Goal: Task Accomplishment & Management: Manage account settings

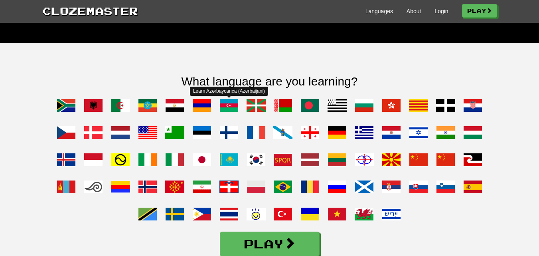
scroll to position [638, 0]
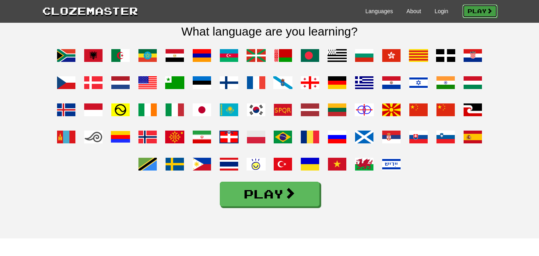
click at [472, 12] on link "Play" at bounding box center [479, 11] width 35 height 14
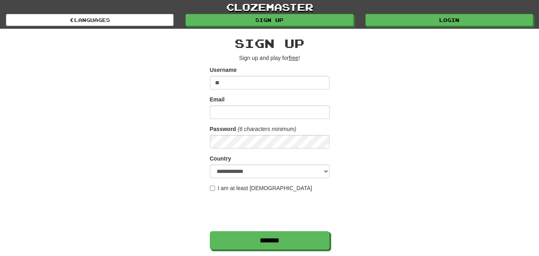
type input "*"
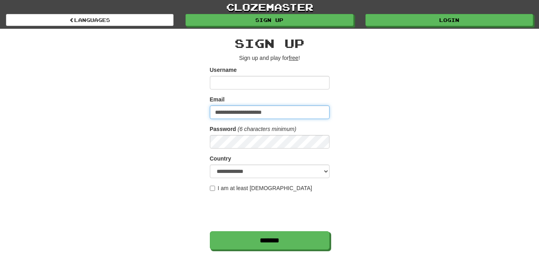
type input "**********"
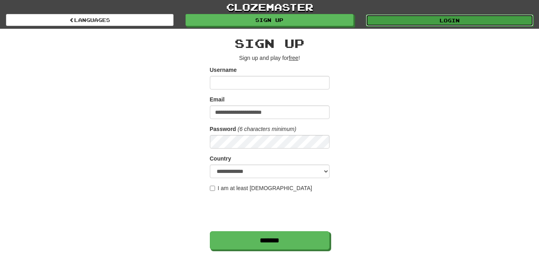
click at [384, 22] on link "Login" at bounding box center [449, 20] width 167 height 12
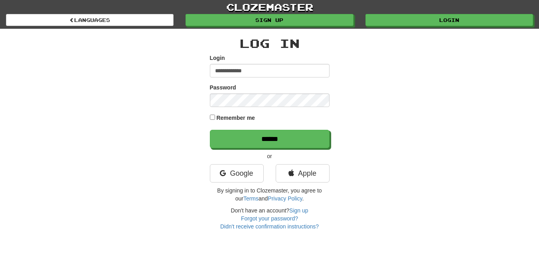
type input "**********"
click at [210, 130] on input "******" at bounding box center [270, 139] width 120 height 18
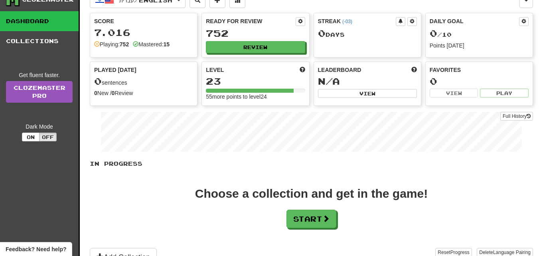
scroll to position [80, 0]
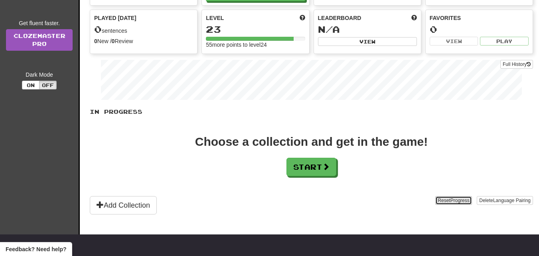
click at [454, 202] on span "Progress" at bounding box center [459, 200] width 19 height 6
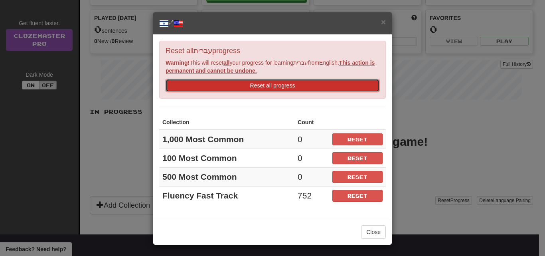
click at [287, 87] on button "Reset all progress" at bounding box center [272, 86] width 214 height 14
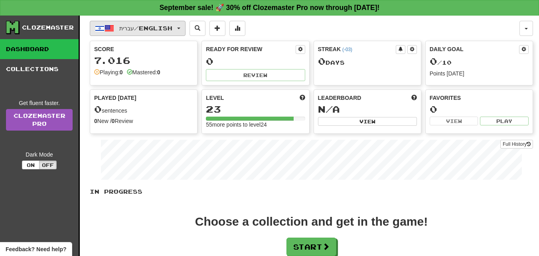
click at [177, 28] on button "עברית / English" at bounding box center [138, 28] width 96 height 15
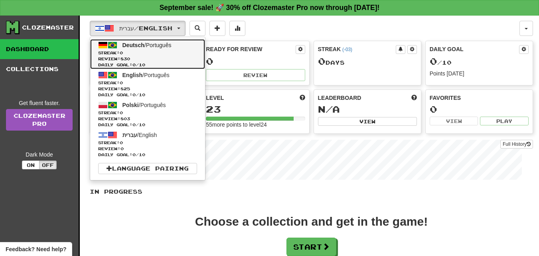
click at [164, 45] on span "Deutsch / Português" at bounding box center [146, 45] width 49 height 6
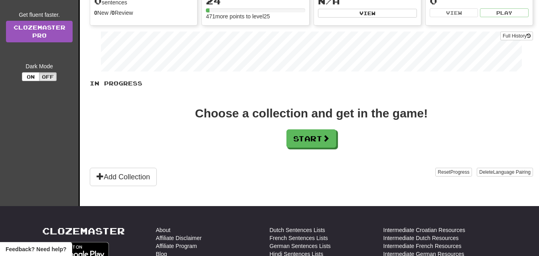
scroll to position [120, 0]
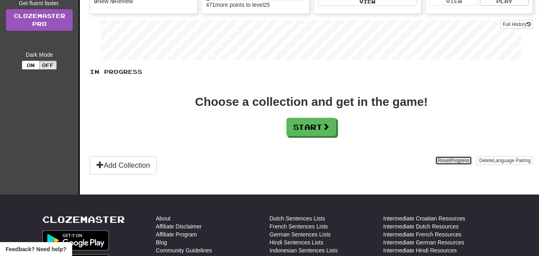
click at [451, 158] on span "Progress" at bounding box center [459, 161] width 19 height 6
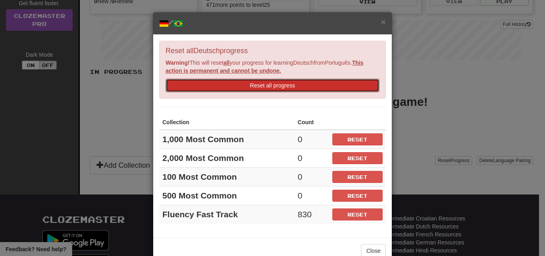
click at [327, 88] on button "Reset all progress" at bounding box center [272, 86] width 214 height 14
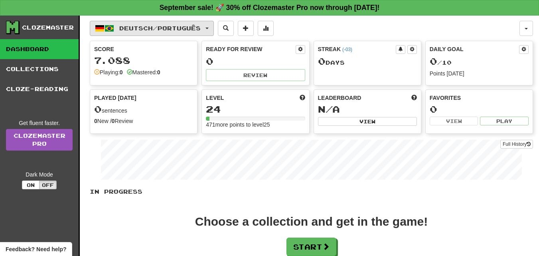
click at [201, 30] on span "Deutsch / Português" at bounding box center [159, 28] width 81 height 7
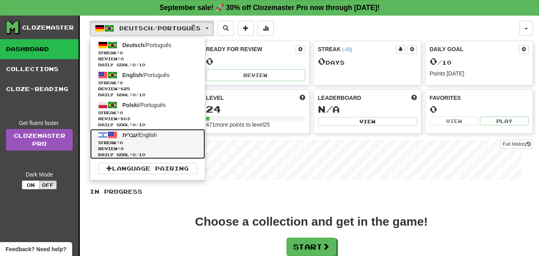
click at [158, 139] on link "עברית / English Streak: 0 Review: 0 Daily Goal: 0 / 10" at bounding box center [147, 144] width 115 height 30
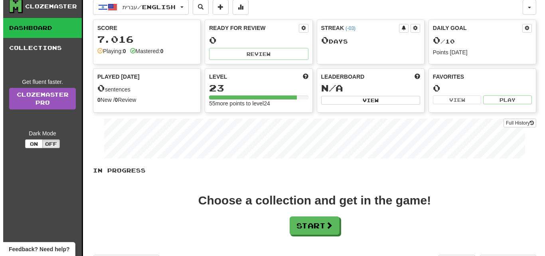
scroll to position [40, 0]
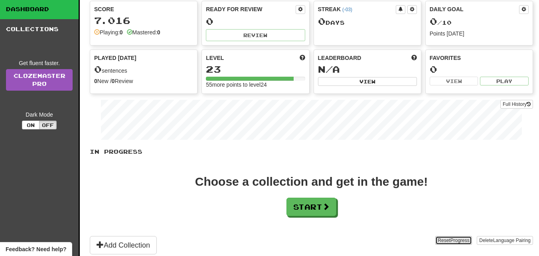
click at [443, 239] on button "Reset Progress" at bounding box center [453, 240] width 36 height 9
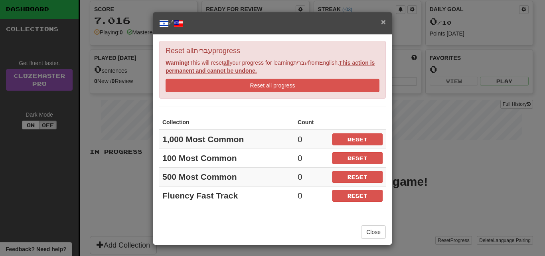
click at [381, 21] on span "×" at bounding box center [383, 21] width 5 height 9
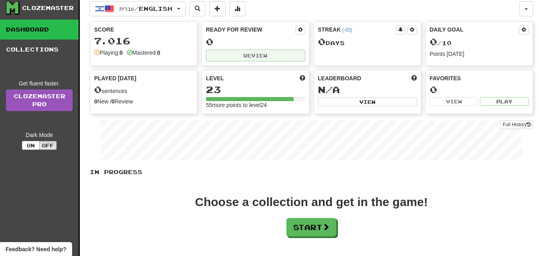
scroll to position [0, 0]
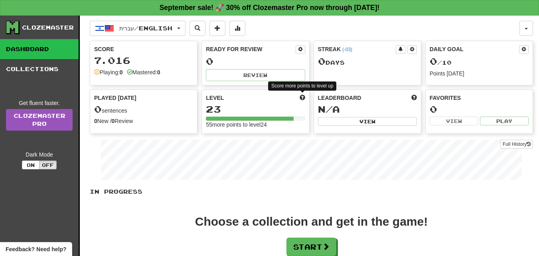
click at [302, 95] on span at bounding box center [302, 98] width 6 height 6
click at [532, 25] on button "button" at bounding box center [526, 28] width 14 height 15
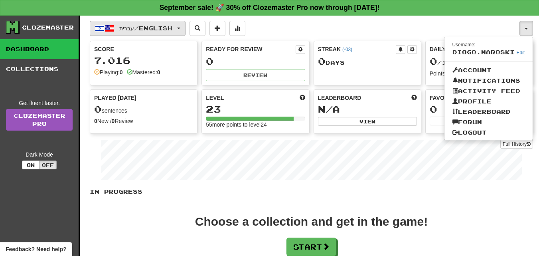
click at [120, 26] on span "עברית / English" at bounding box center [145, 28] width 53 height 7
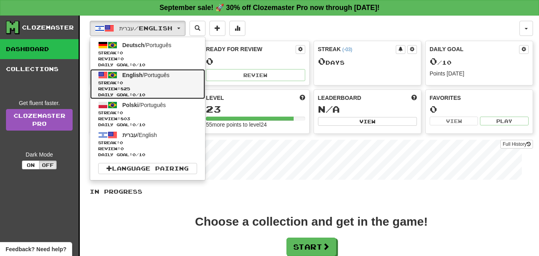
click at [170, 90] on span "Review: 825" at bounding box center [147, 89] width 99 height 6
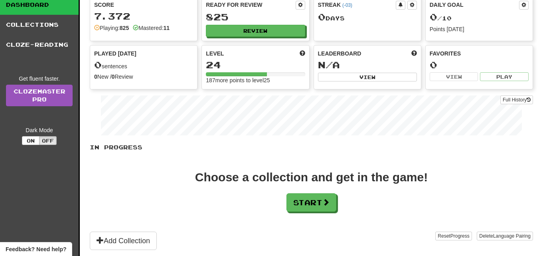
scroll to position [120, 0]
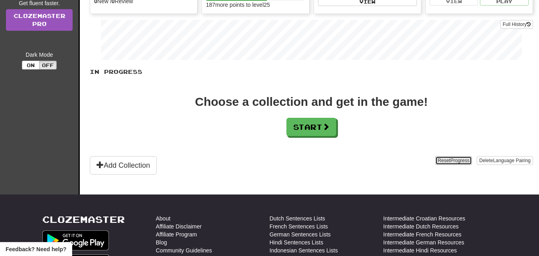
click at [461, 159] on span "Progress" at bounding box center [459, 161] width 19 height 6
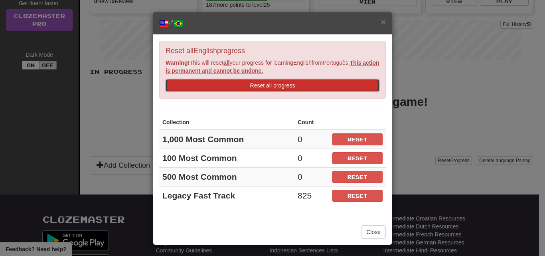
click at [346, 88] on button "Reset all progress" at bounding box center [272, 86] width 214 height 14
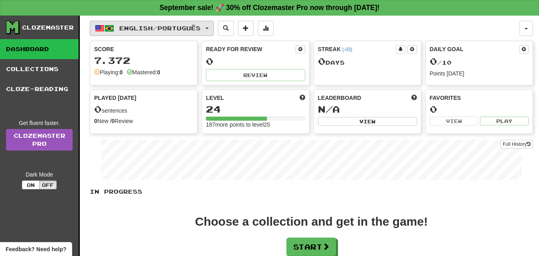
click at [158, 25] on span "English / Português" at bounding box center [159, 28] width 81 height 7
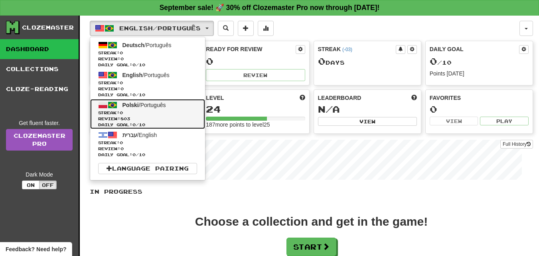
click at [146, 116] on span "Review: 803" at bounding box center [147, 119] width 99 height 6
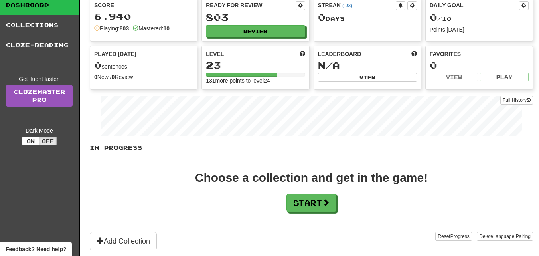
scroll to position [120, 0]
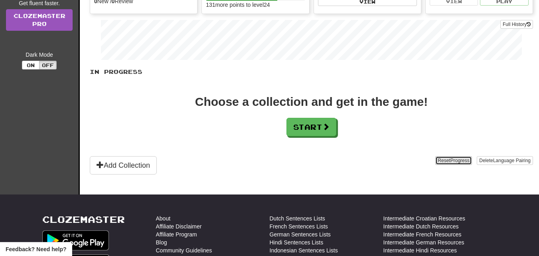
click at [455, 160] on span "Progress" at bounding box center [459, 161] width 19 height 6
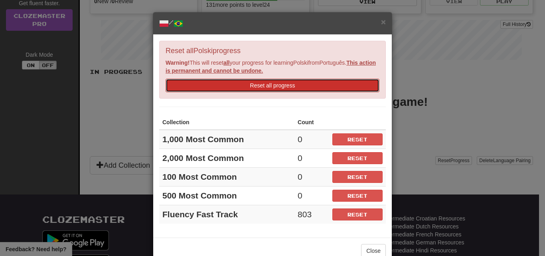
click at [304, 83] on button "Reset all progress" at bounding box center [272, 86] width 214 height 14
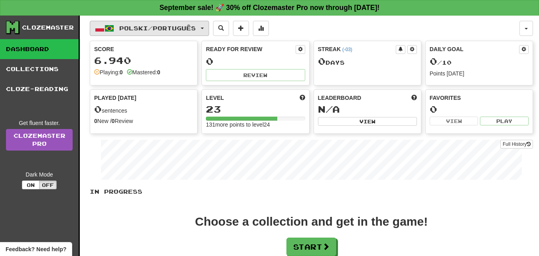
click at [136, 27] on span "Polski / Português" at bounding box center [157, 28] width 77 height 7
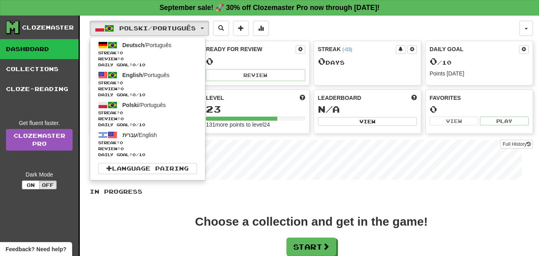
click at [88, 207] on div "Clozemaster Dashboard Collections Cloze-Reading Get fluent faster. Clozemaster …" at bounding box center [269, 165] width 527 height 298
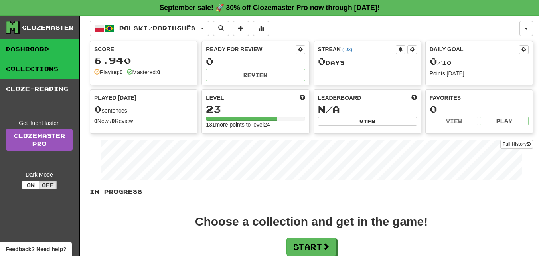
click at [57, 77] on link "Collections" at bounding box center [39, 69] width 79 height 20
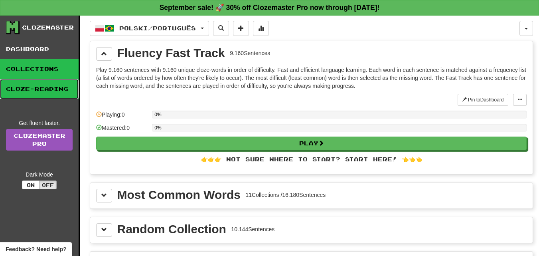
click at [52, 88] on link "Cloze-Reading" at bounding box center [39, 89] width 79 height 20
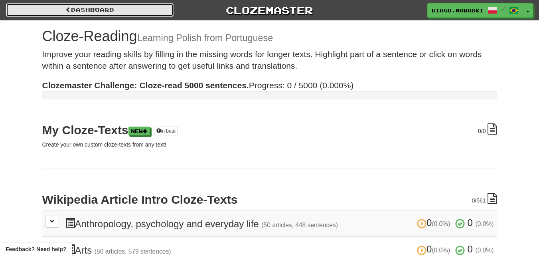
click at [112, 12] on link "Dashboard" at bounding box center [89, 10] width 167 height 14
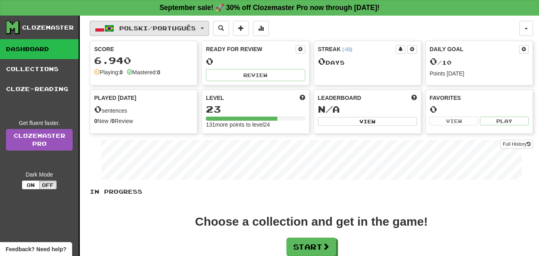
click at [196, 31] on span "Polski / Português" at bounding box center [157, 28] width 77 height 7
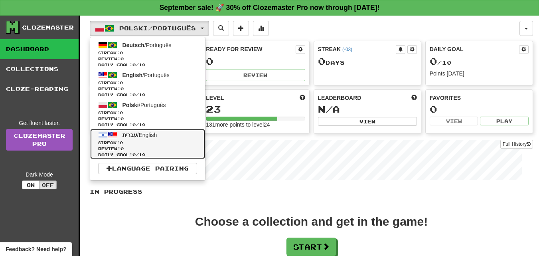
click at [154, 138] on span "עברית / English" at bounding box center [139, 135] width 35 height 6
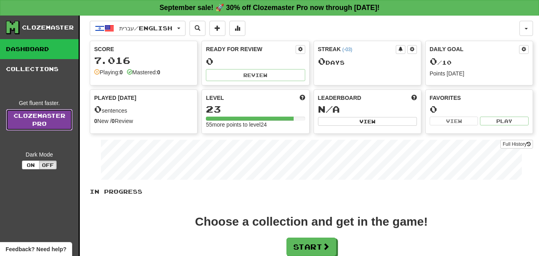
click at [45, 125] on link "Clozemaster Pro" at bounding box center [39, 120] width 67 height 22
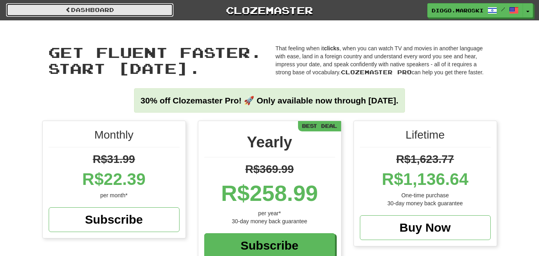
click at [135, 14] on link "Dashboard" at bounding box center [89, 10] width 167 height 14
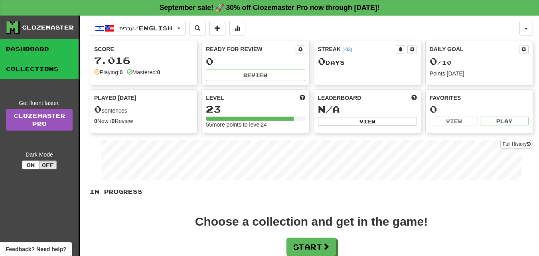
click at [35, 69] on link "Collections" at bounding box center [39, 69] width 79 height 20
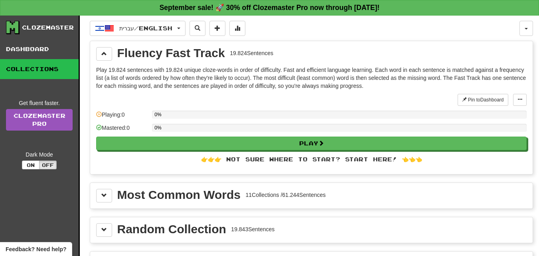
click at [49, 28] on div "Clozemaster" at bounding box center [48, 28] width 52 height 8
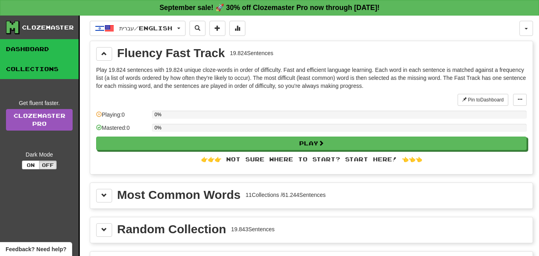
click at [22, 46] on link "Dashboard" at bounding box center [39, 49] width 79 height 20
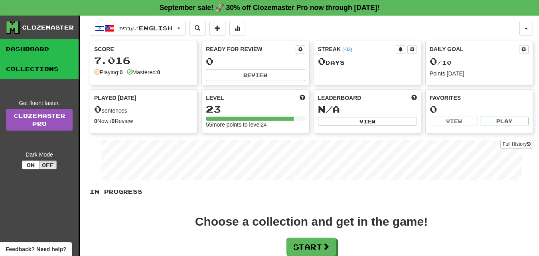
click at [41, 64] on link "Collections" at bounding box center [39, 69] width 79 height 20
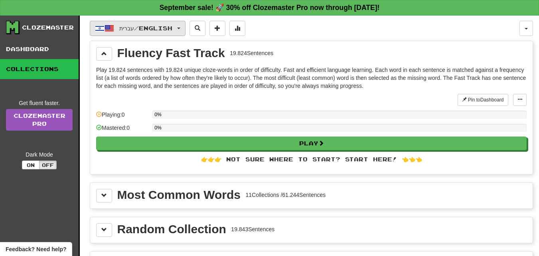
click at [184, 24] on button "עברית / English" at bounding box center [138, 28] width 96 height 15
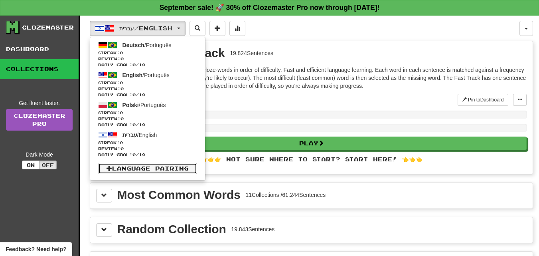
click at [171, 167] on link "Language Pairing" at bounding box center [147, 168] width 99 height 11
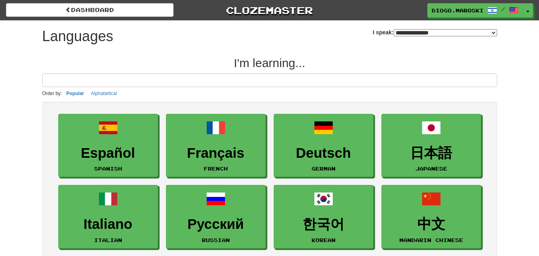
select select "*******"
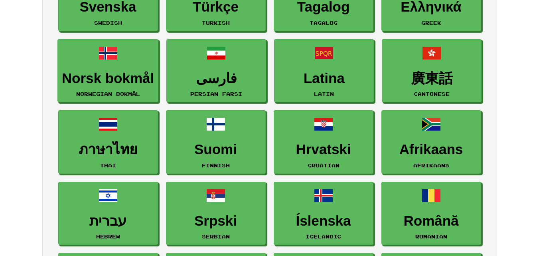
scroll to position [359, 0]
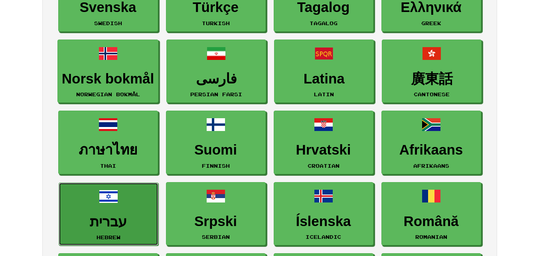
click at [126, 205] on link "עברית Hebrew" at bounding box center [109, 213] width 100 height 63
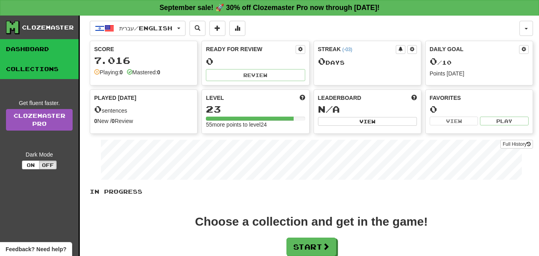
click at [52, 65] on link "Collections" at bounding box center [39, 69] width 79 height 20
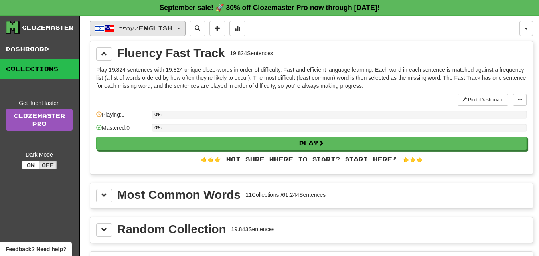
click at [155, 29] on span "עברית / English" at bounding box center [145, 28] width 53 height 7
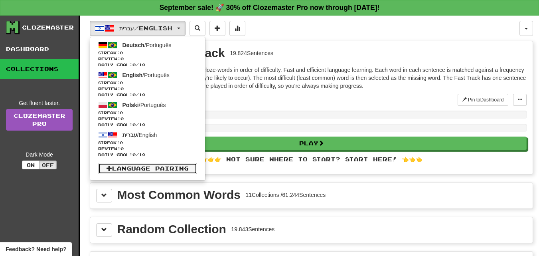
click at [145, 167] on link "Language Pairing" at bounding box center [147, 168] width 99 height 11
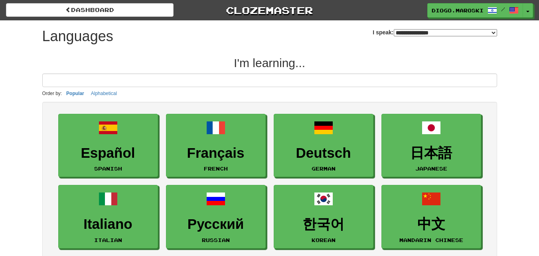
select select "*******"
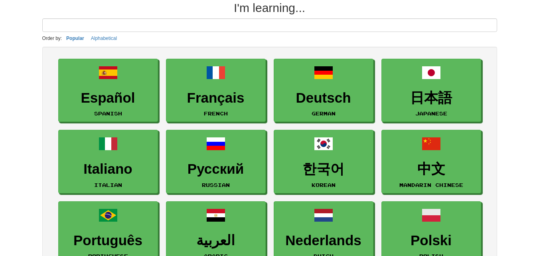
scroll to position [40, 0]
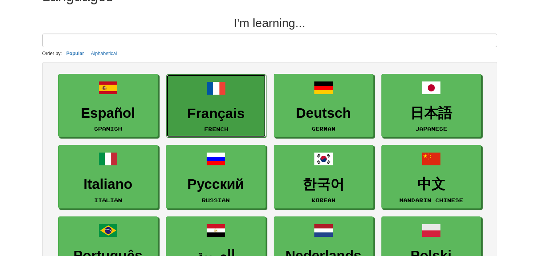
click at [216, 96] on span at bounding box center [216, 88] width 19 height 19
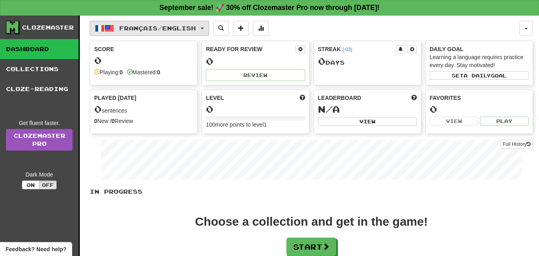
click at [194, 28] on span "Français / English" at bounding box center [157, 28] width 77 height 7
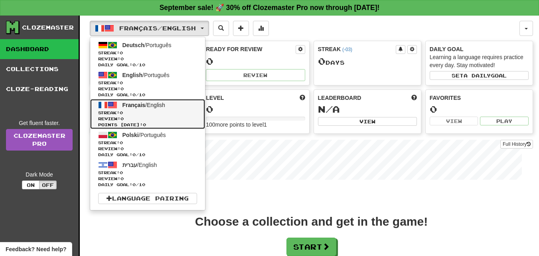
click at [182, 103] on link "Français / English Streak: 0 Review: 0 Points today: 0" at bounding box center [147, 114] width 115 height 30
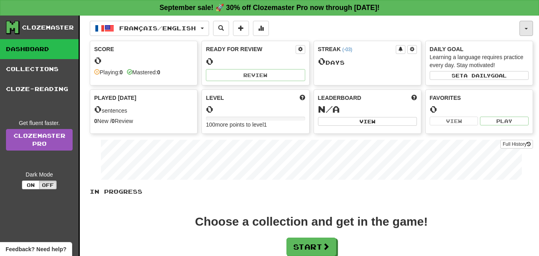
click at [529, 30] on button "button" at bounding box center [526, 28] width 14 height 15
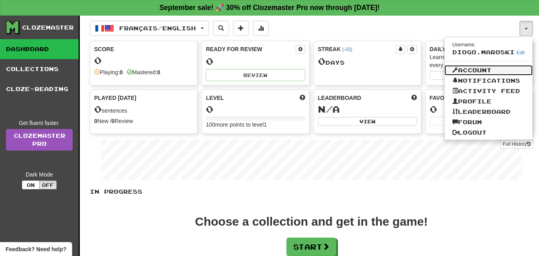
click at [494, 69] on link "Account" at bounding box center [488, 70] width 89 height 10
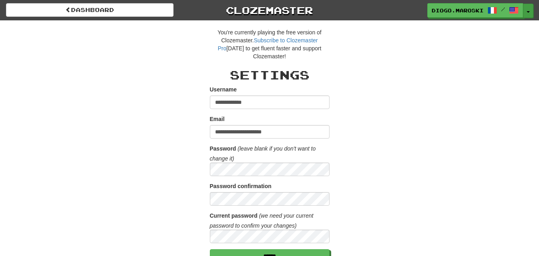
click at [526, 10] on button "Toggle Dropdown" at bounding box center [528, 11] width 10 height 14
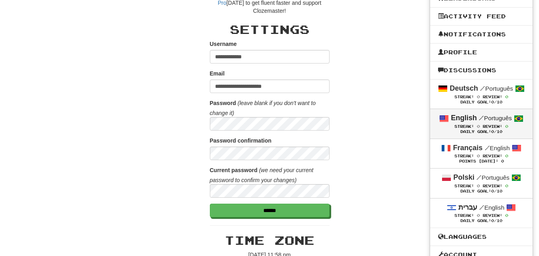
scroll to position [120, 0]
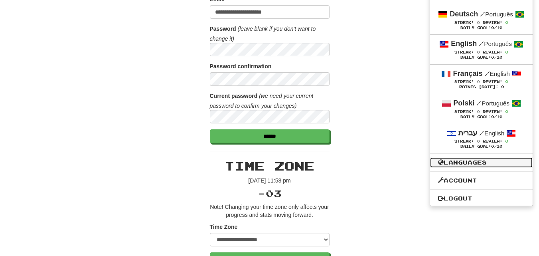
click at [475, 159] on link "Languages" at bounding box center [481, 162] width 102 height 10
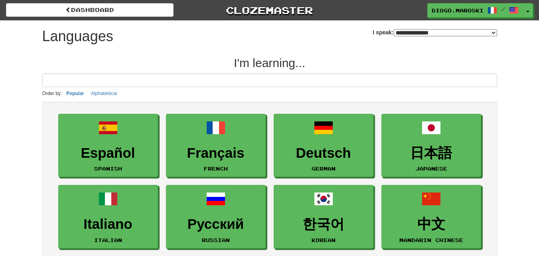
click at [494, 29] on select "**********" at bounding box center [445, 32] width 103 height 7
click at [394, 29] on select "**********" at bounding box center [445, 32] width 103 height 7
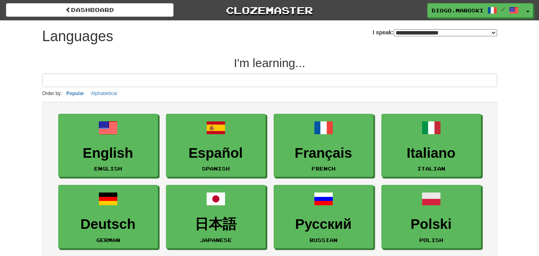
click at [491, 29] on select "**********" at bounding box center [445, 32] width 103 height 7
select select "*******"
click at [394, 29] on select "**********" at bounding box center [445, 32] width 103 height 7
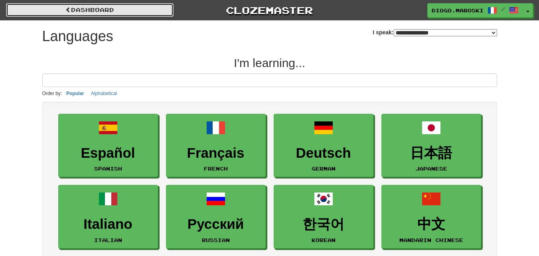
click at [121, 14] on link "dashboard" at bounding box center [89, 10] width 167 height 14
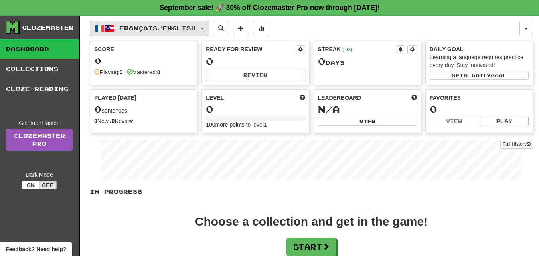
click at [156, 30] on span "Français / English" at bounding box center [157, 28] width 77 height 7
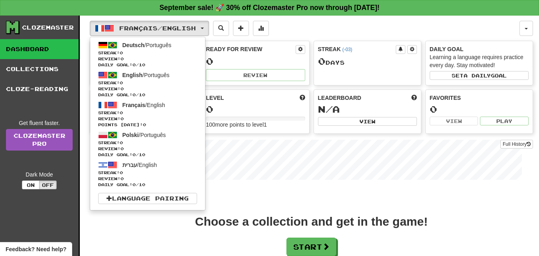
click at [382, 32] on div "Français / English Deutsch / Português Streak: 0 Review: 0 Daily Goal: 0 / 10 E…" at bounding box center [304, 28] width 429 height 15
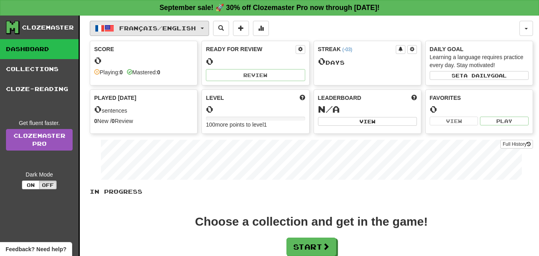
click at [205, 27] on button "Français / English" at bounding box center [149, 28] width 119 height 15
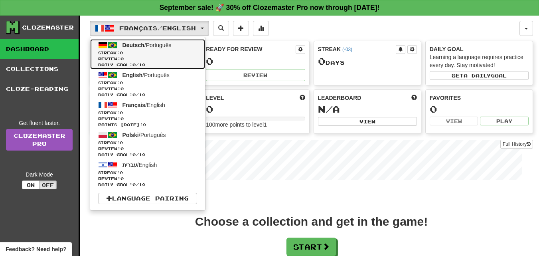
click at [185, 46] on link "Deutsch / Português Streak: 0 Review: 0 Daily Goal: 0 / 10" at bounding box center [147, 54] width 115 height 30
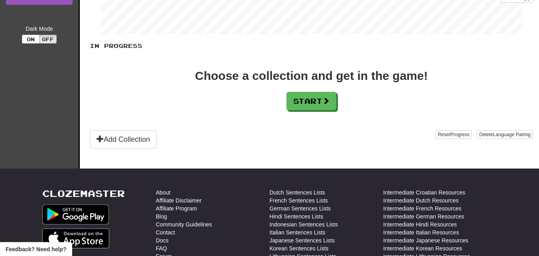
scroll to position [160, 0]
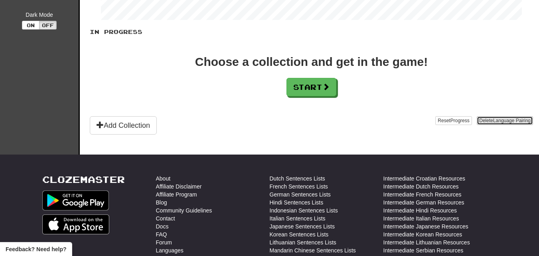
click at [504, 121] on span "Language Pairing" at bounding box center [511, 121] width 37 height 6
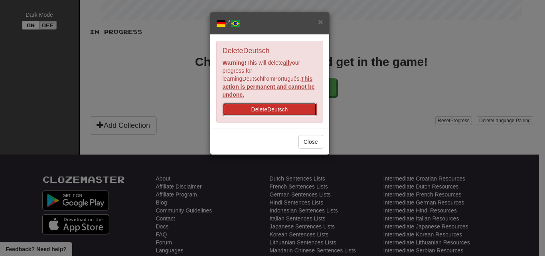
click at [289, 103] on button "Delete Deutsch" at bounding box center [270, 109] width 94 height 14
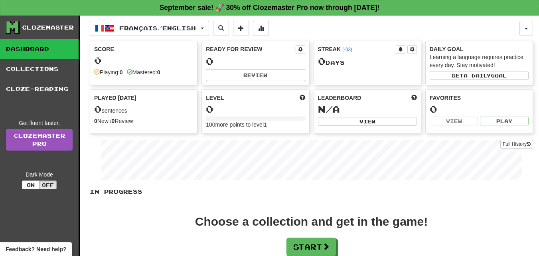
scroll to position [120, 0]
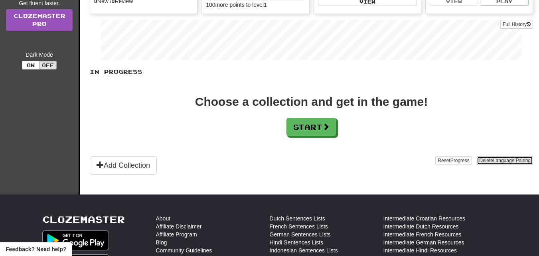
click at [502, 162] on span "Language Pairing" at bounding box center [511, 161] width 37 height 6
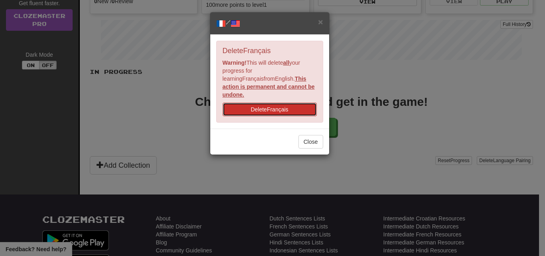
click at [311, 102] on button "Delete Français" at bounding box center [270, 109] width 94 height 14
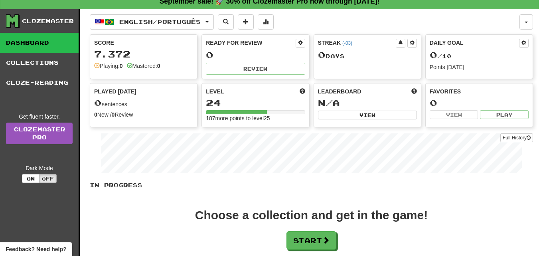
scroll to position [80, 0]
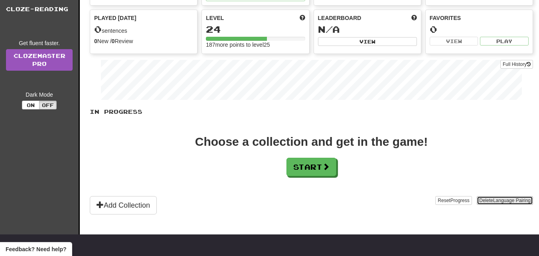
click at [485, 202] on button "Delete Language Pairing" at bounding box center [505, 200] width 56 height 9
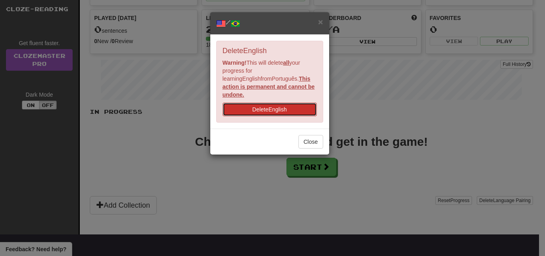
click at [262, 102] on button "Delete English" at bounding box center [270, 109] width 94 height 14
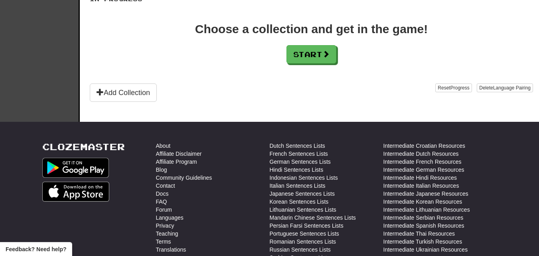
scroll to position [199, 0]
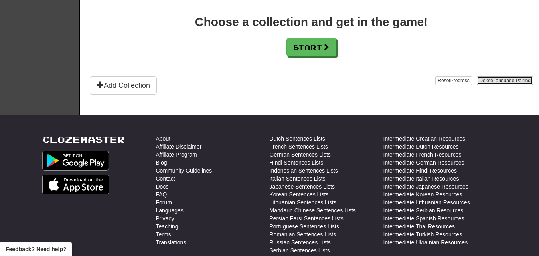
click at [483, 82] on button "Delete Language Pairing" at bounding box center [505, 80] width 56 height 9
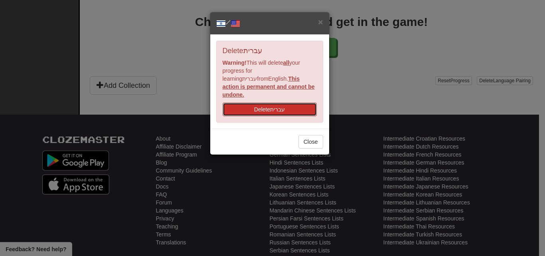
click at [278, 102] on button "Delete עברית" at bounding box center [270, 109] width 94 height 14
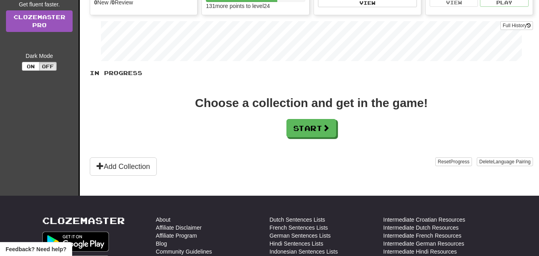
scroll to position [120, 0]
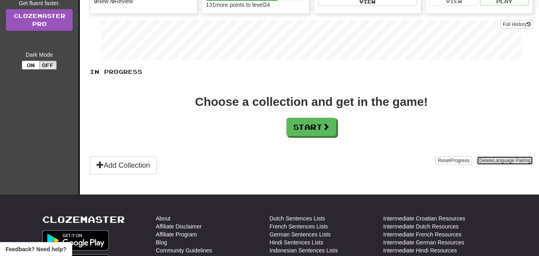
click at [487, 156] on button "Delete Language Pairing" at bounding box center [505, 160] width 56 height 9
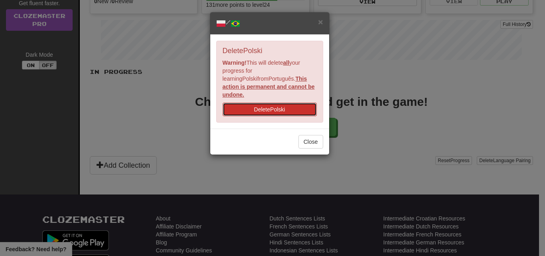
click at [286, 104] on button "Delete Polski" at bounding box center [270, 109] width 94 height 14
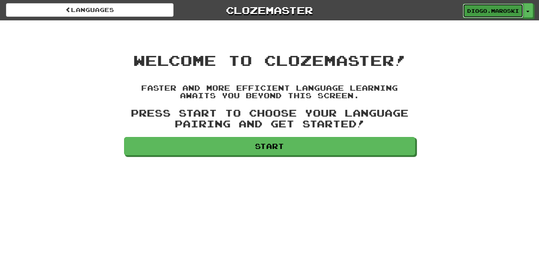
click at [521, 12] on link "diogo.maroski" at bounding box center [493, 11] width 61 height 14
click at [532, 15] on button "Toggle Dropdown" at bounding box center [528, 11] width 10 height 14
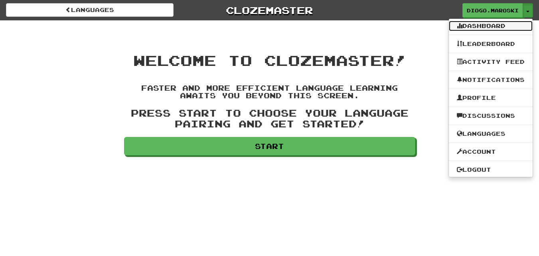
click at [500, 23] on link "Dashboard" at bounding box center [491, 26] width 84 height 10
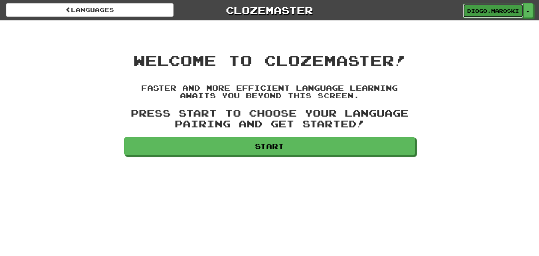
click at [521, 10] on link "diogo.maroski" at bounding box center [493, 11] width 61 height 14
click at [525, 10] on button "Toggle Dropdown" at bounding box center [527, 10] width 10 height 14
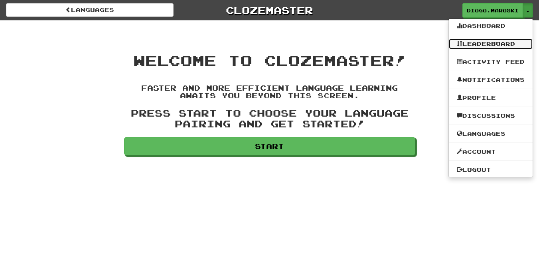
click at [499, 42] on link "Leaderboard" at bounding box center [491, 44] width 84 height 10
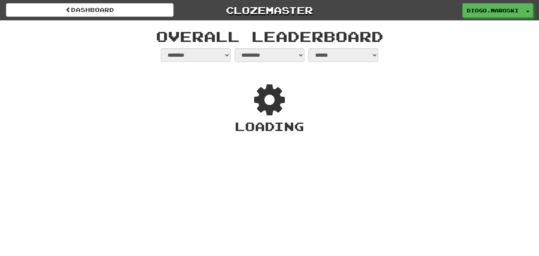
select select "**********"
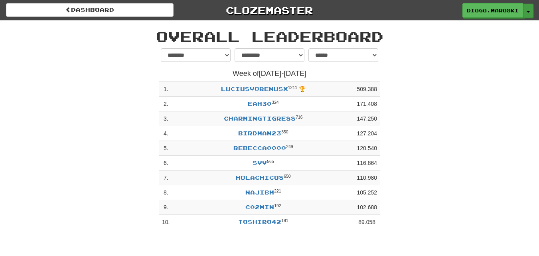
click at [530, 15] on button "Toggle Dropdown" at bounding box center [528, 11] width 10 height 14
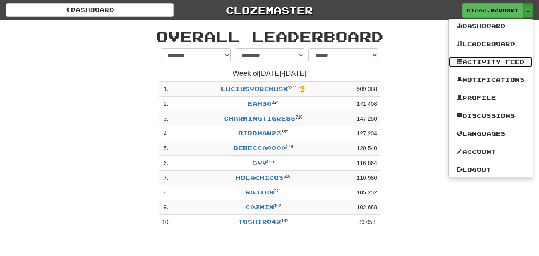
click at [502, 61] on link "Activity Feed" at bounding box center [491, 62] width 84 height 10
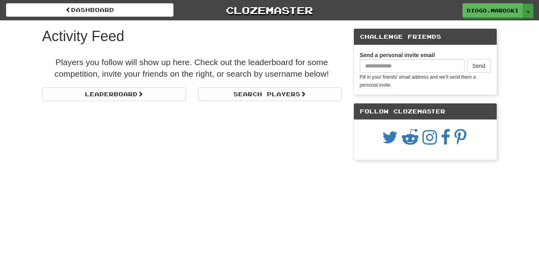
click at [528, 11] on span "button" at bounding box center [527, 12] width 3 height 2
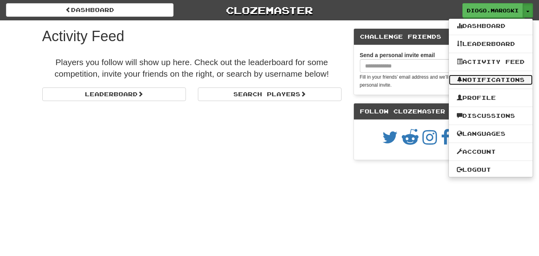
click at [503, 82] on link "Notifications" at bounding box center [491, 80] width 84 height 10
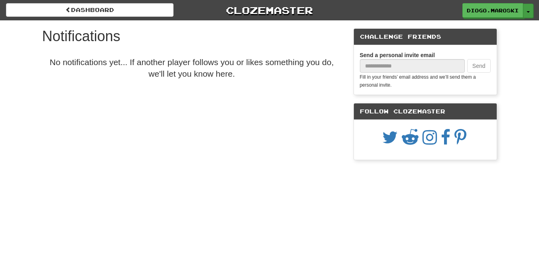
click at [529, 14] on button "Toggle Dropdown" at bounding box center [528, 11] width 10 height 14
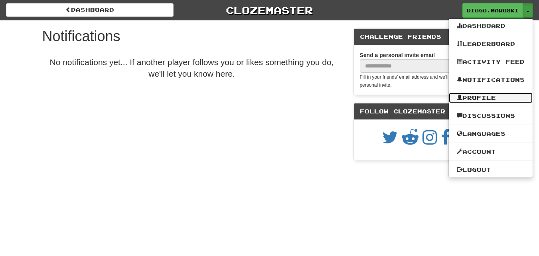
click at [509, 97] on link "Profile" at bounding box center [491, 98] width 84 height 10
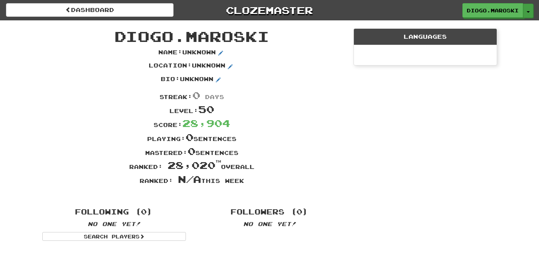
click at [532, 12] on button "Toggle Dropdown" at bounding box center [528, 11] width 10 height 14
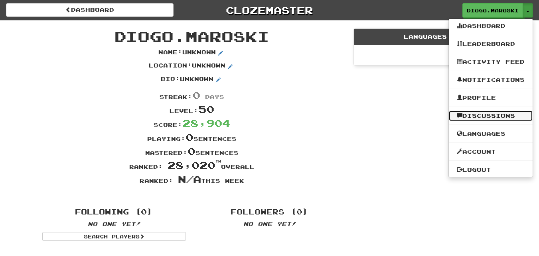
click at [491, 111] on link "Discussions" at bounding box center [491, 115] width 84 height 10
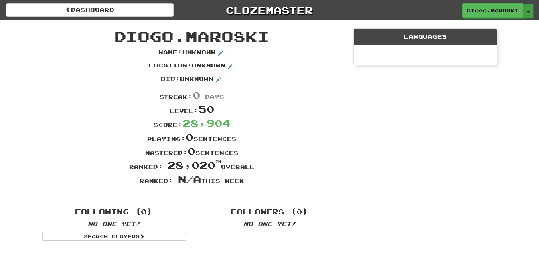
click at [529, 12] on span "button" at bounding box center [527, 12] width 3 height 2
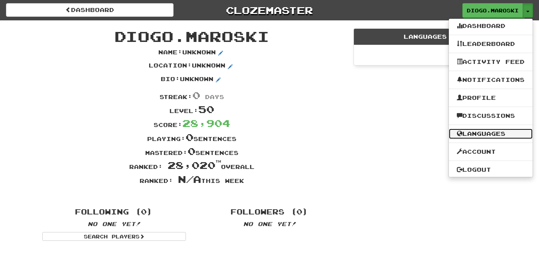
click at [498, 138] on link "Languages" at bounding box center [491, 133] width 84 height 10
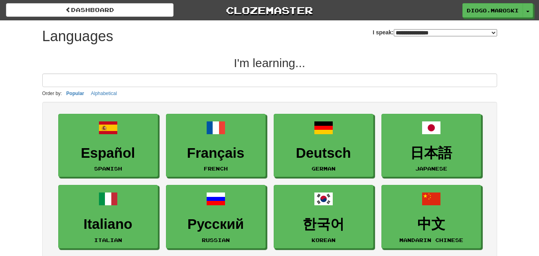
select select "*******"
click at [526, 11] on button "Toggle Dropdown" at bounding box center [528, 11] width 10 height 14
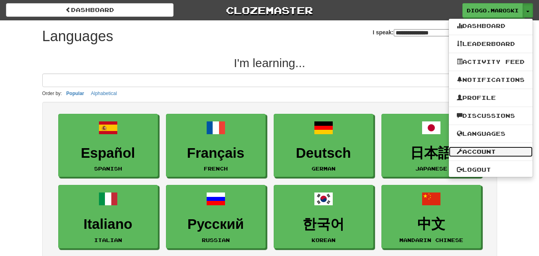
click at [476, 154] on link "Account" at bounding box center [491, 151] width 84 height 10
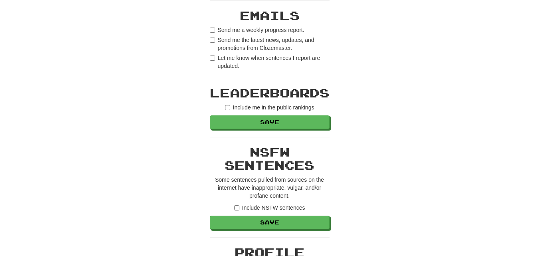
scroll to position [518, 0]
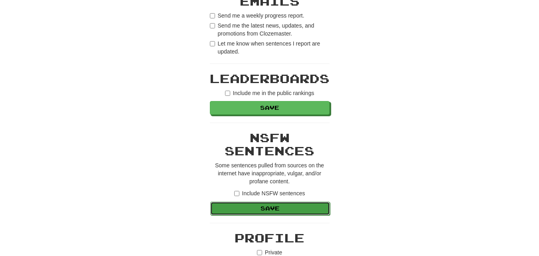
click at [273, 208] on button "Save" at bounding box center [270, 208] width 120 height 14
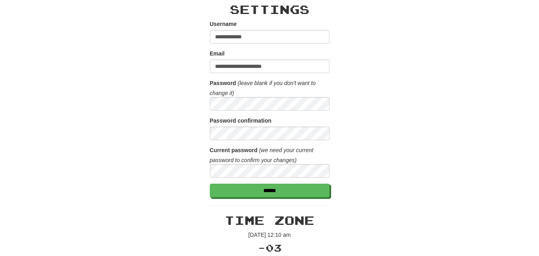
scroll to position [80, 0]
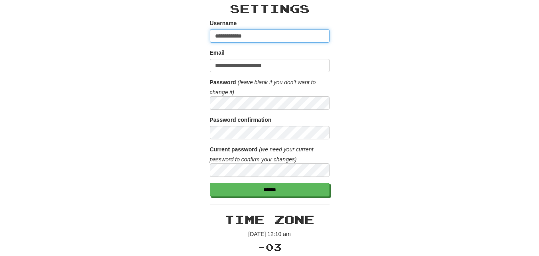
drag, startPoint x: 264, startPoint y: 35, endPoint x: 179, endPoint y: 37, distance: 84.2
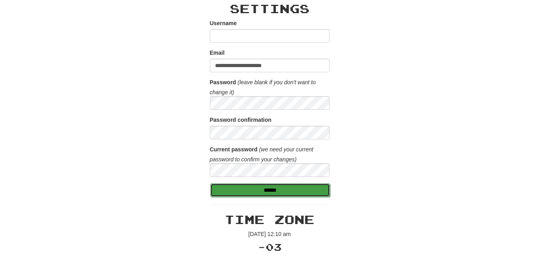
click at [284, 188] on input "******" at bounding box center [270, 190] width 120 height 14
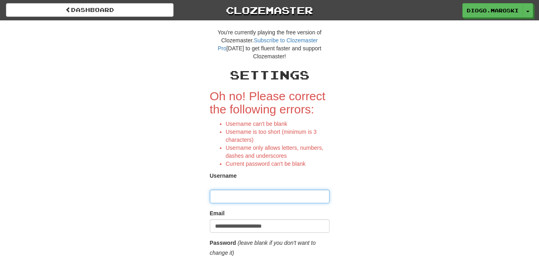
click at [272, 194] on input "Username" at bounding box center [270, 196] width 120 height 14
type input "*"
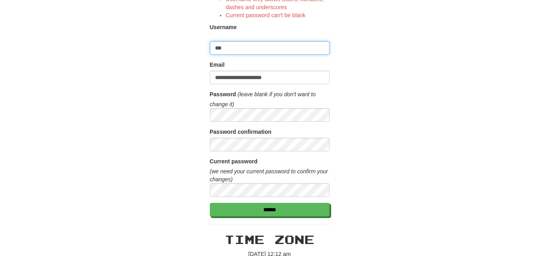
scroll to position [160, 0]
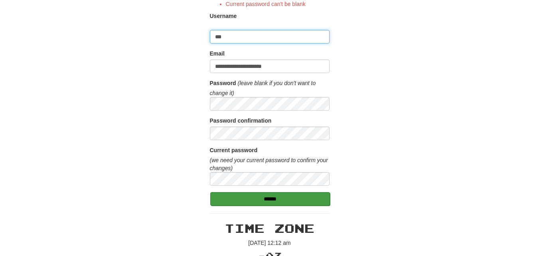
type input "***"
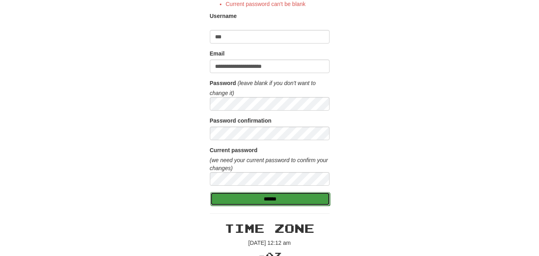
click at [279, 198] on input "******" at bounding box center [270, 199] width 120 height 14
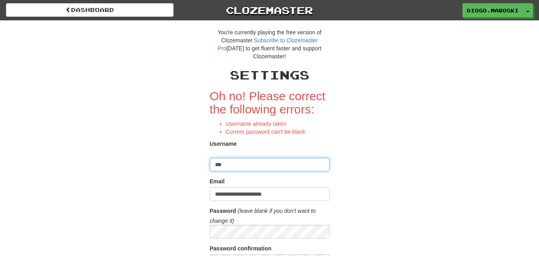
drag, startPoint x: 266, startPoint y: 162, endPoint x: 189, endPoint y: 155, distance: 76.9
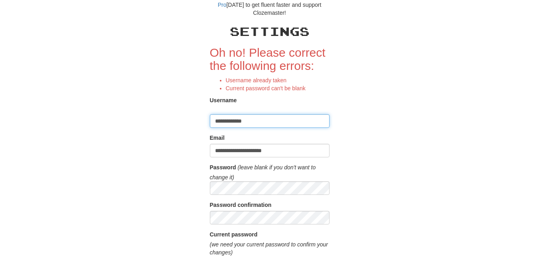
scroll to position [120, 0]
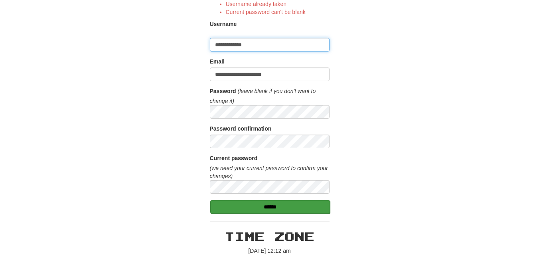
type input "**********"
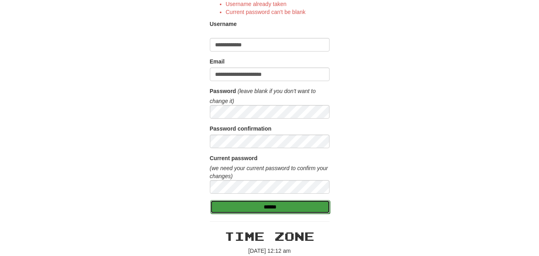
click at [280, 206] on input "******" at bounding box center [270, 207] width 120 height 14
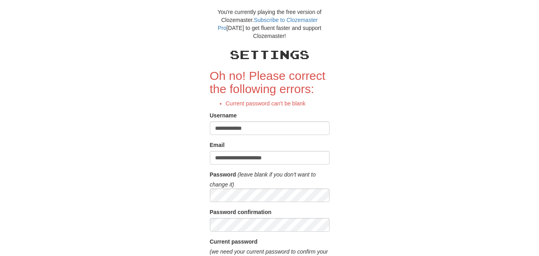
scroll to position [40, 0]
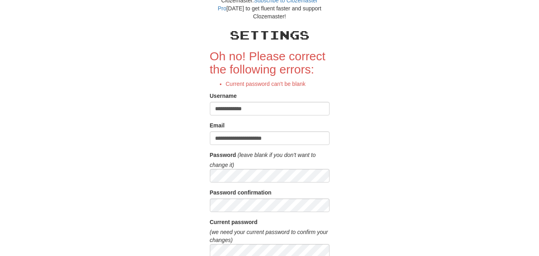
click at [276, 184] on form "**********" at bounding box center [270, 162] width 120 height 227
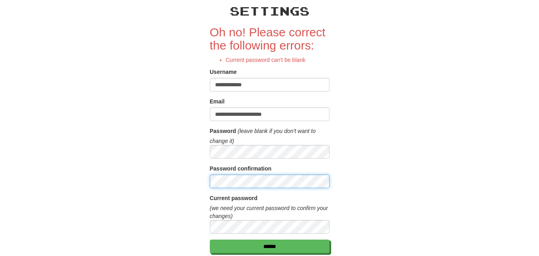
scroll to position [120, 0]
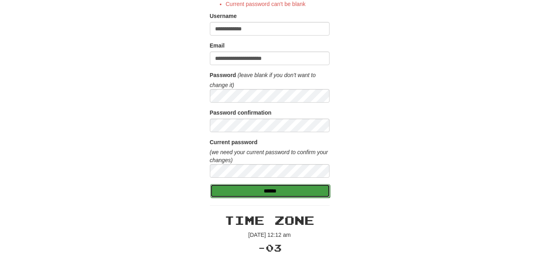
click at [277, 195] on input "******" at bounding box center [270, 191] width 120 height 14
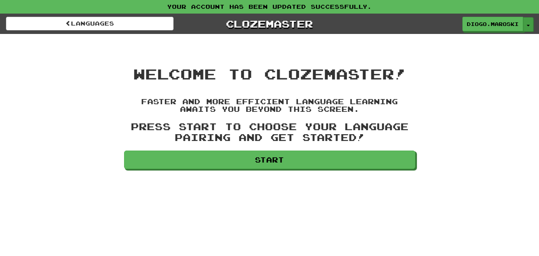
click at [532, 22] on button "Toggle Dropdown" at bounding box center [528, 24] width 10 height 14
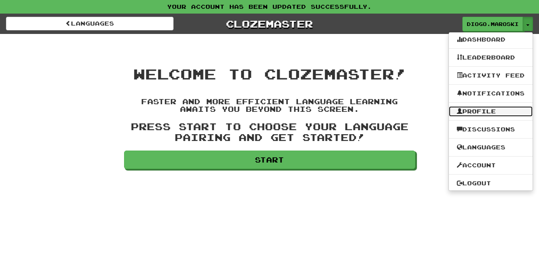
click at [495, 107] on link "Profile" at bounding box center [491, 111] width 84 height 10
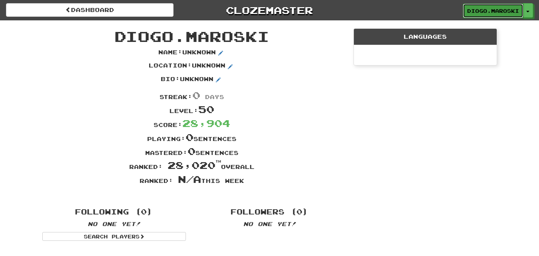
click at [523, 7] on link "diogo.maroski" at bounding box center [493, 11] width 61 height 14
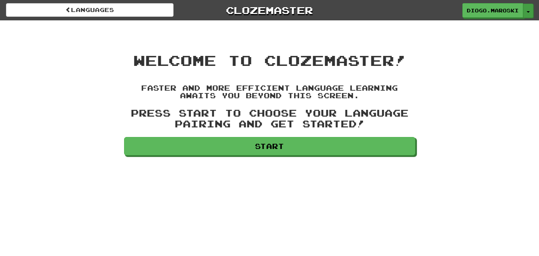
click at [526, 8] on button "Toggle Dropdown" at bounding box center [528, 11] width 10 height 14
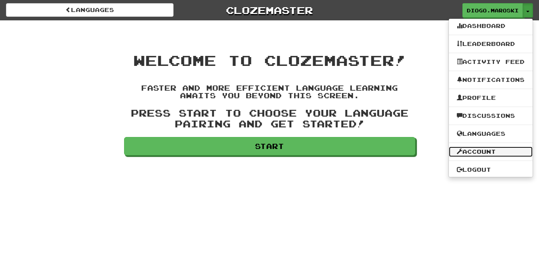
click at [488, 148] on link "Account" at bounding box center [491, 151] width 84 height 10
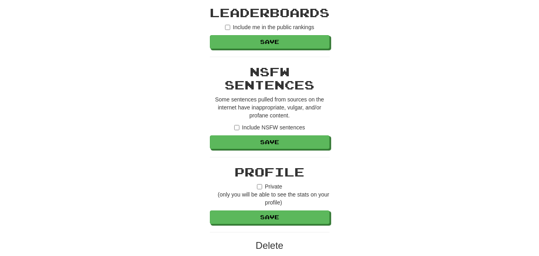
scroll to position [598, 0]
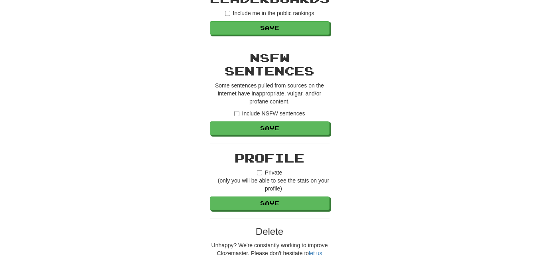
click at [262, 173] on label "Private (only you will be able to see the stats on your profile)" at bounding box center [270, 180] width 120 height 24
drag, startPoint x: 285, startPoint y: 206, endPoint x: 345, endPoint y: 37, distance: 179.1
click at [285, 206] on button "Save" at bounding box center [270, 203] width 120 height 14
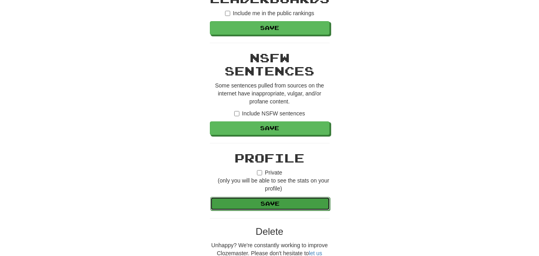
click at [278, 203] on button "Save" at bounding box center [270, 204] width 120 height 14
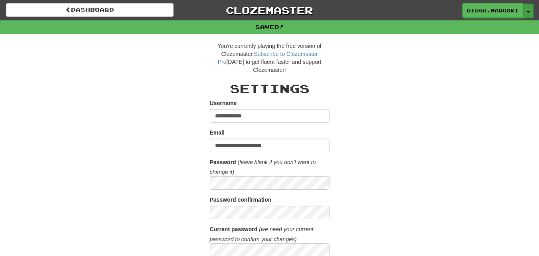
click at [526, 10] on button "Toggle Dropdown" at bounding box center [528, 11] width 10 height 14
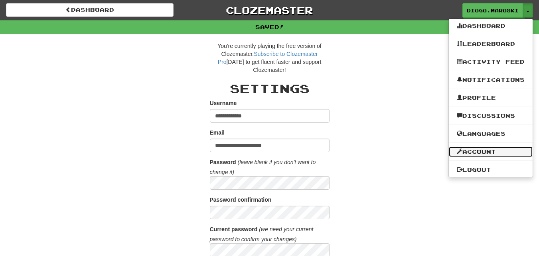
click at [479, 150] on link "Account" at bounding box center [491, 151] width 84 height 10
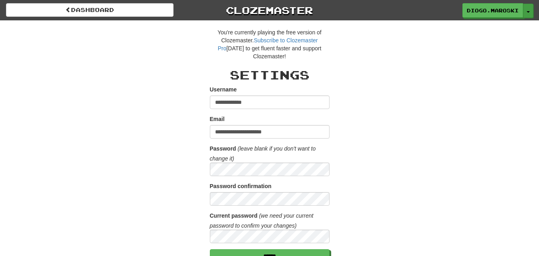
click at [528, 12] on span "button" at bounding box center [527, 12] width 3 height 2
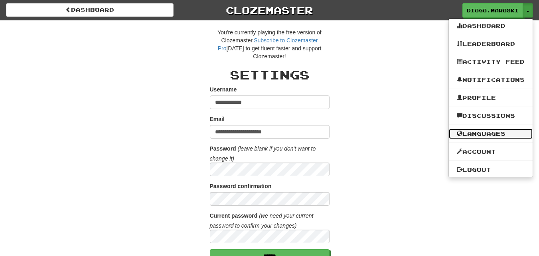
click at [488, 135] on link "Languages" at bounding box center [491, 133] width 84 height 10
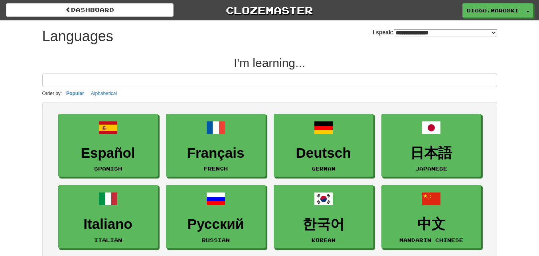
select select "*******"
click at [526, 15] on button "Toggle Dropdown" at bounding box center [528, 11] width 10 height 14
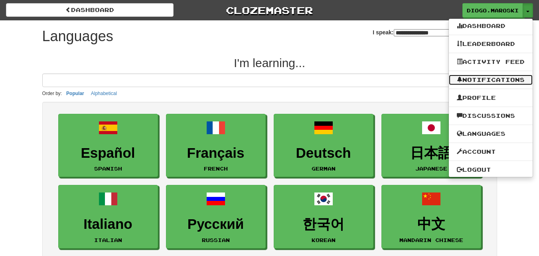
click at [498, 77] on link "Notifications" at bounding box center [491, 80] width 84 height 10
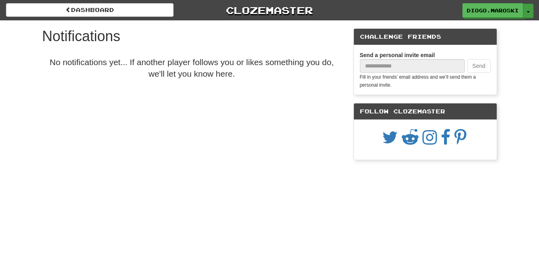
click at [528, 13] on button "Toggle Dropdown" at bounding box center [528, 11] width 10 height 14
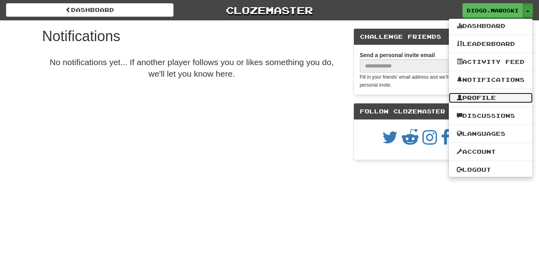
click at [502, 97] on link "Profile" at bounding box center [491, 98] width 84 height 10
